Goal: Task Accomplishment & Management: Use online tool/utility

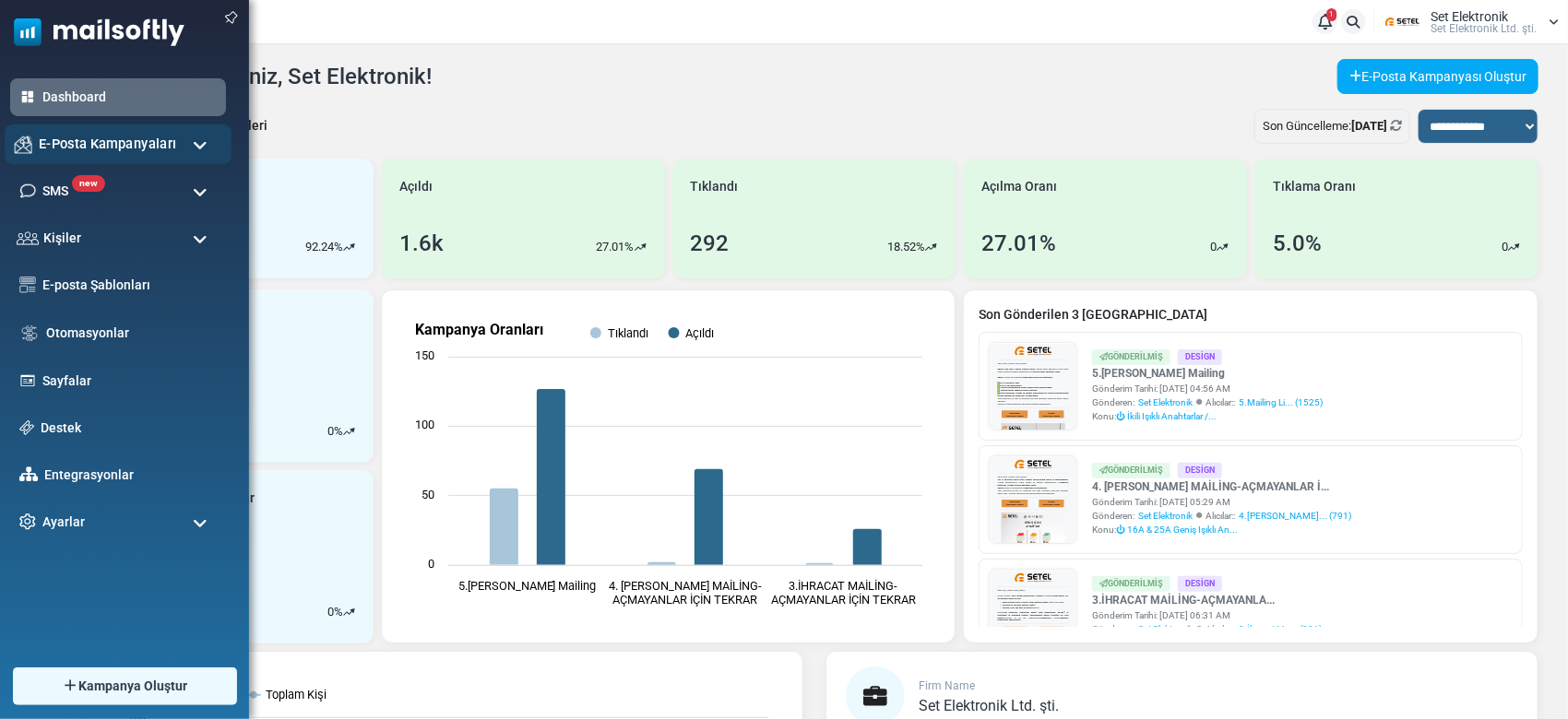
click at [78, 146] on span "E-Posta Kampanyaları" at bounding box center [107, 143] width 137 height 21
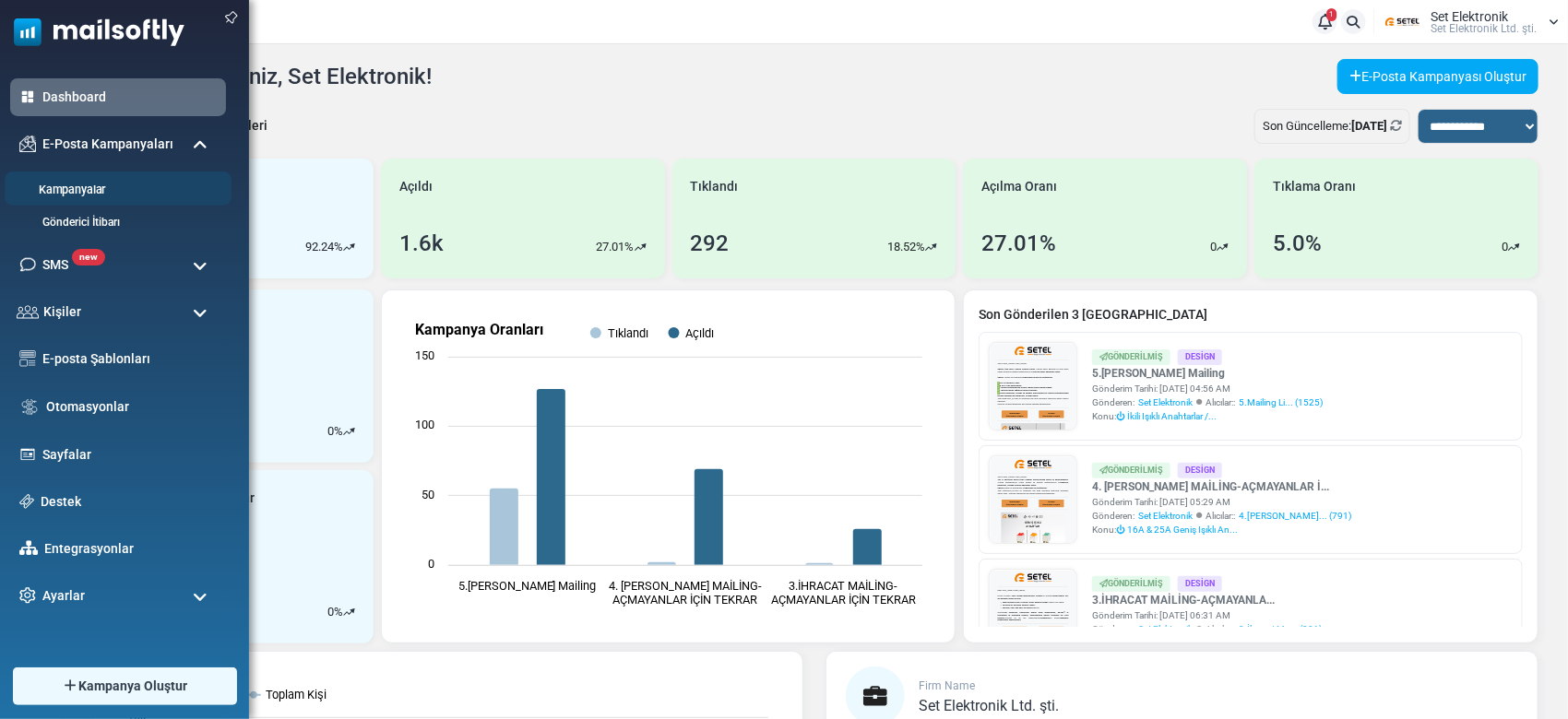
click at [89, 188] on link "Kampanyalar" at bounding box center [116, 191] width 221 height 18
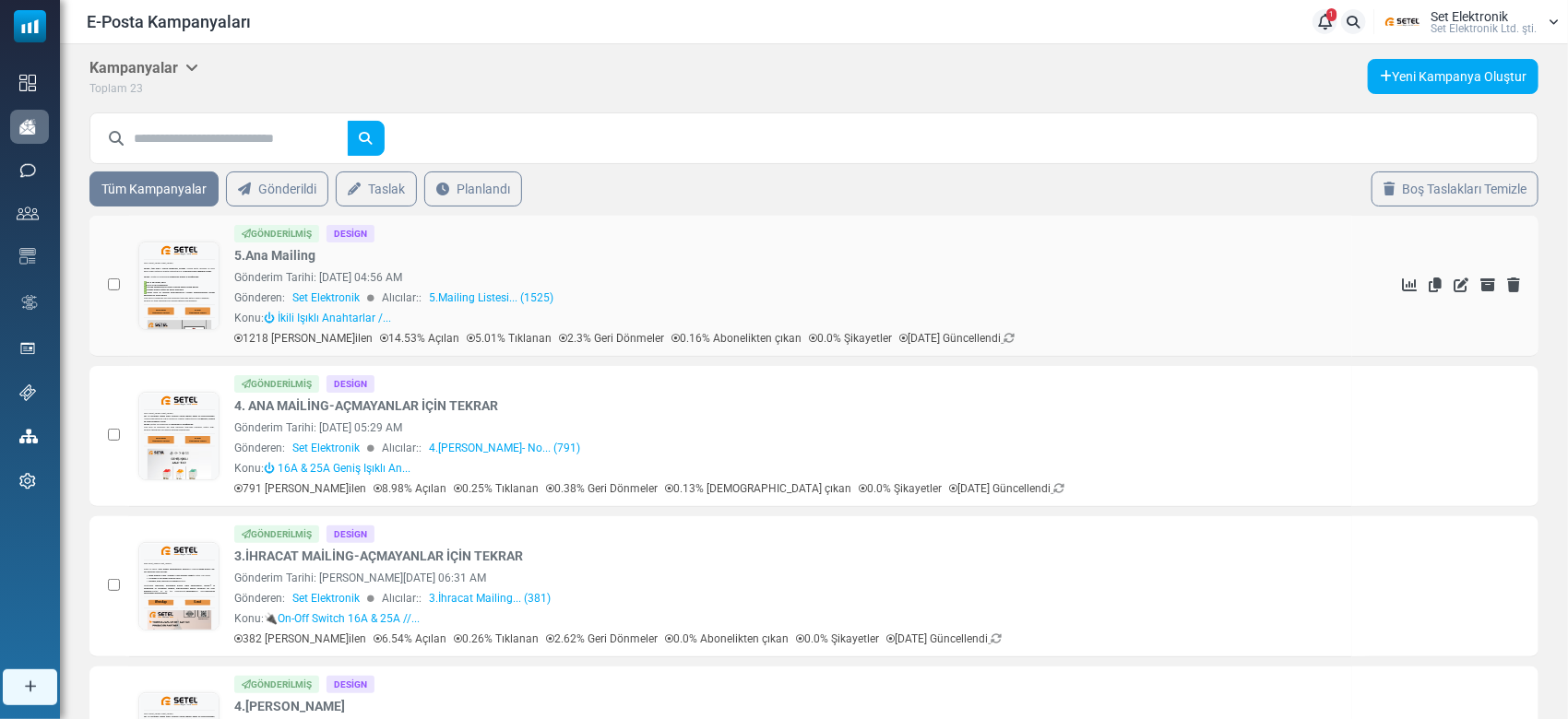
click at [1016, 340] on div "1218 Gönderilen 14.53% Açılan 5.01% Tıklanan 2.3% Geri Dönmeler 0.16% Abonelikt…" at bounding box center [788, 338] width 1109 height 17
click at [1003, 337] on icon at bounding box center [1008, 338] width 11 height 11
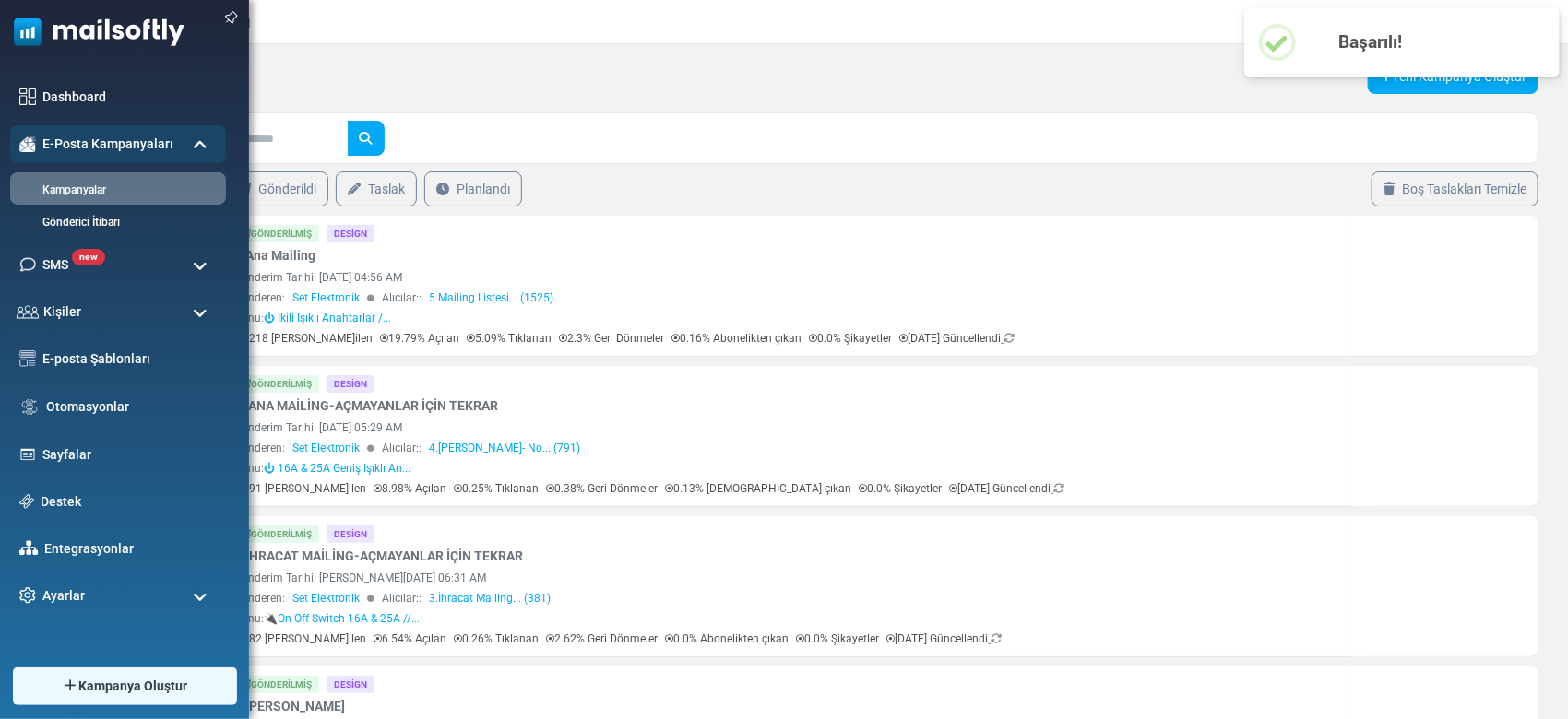
click at [57, 16] on img at bounding box center [92, 28] width 185 height 55
